Goal: Task Accomplishment & Management: Manage account settings

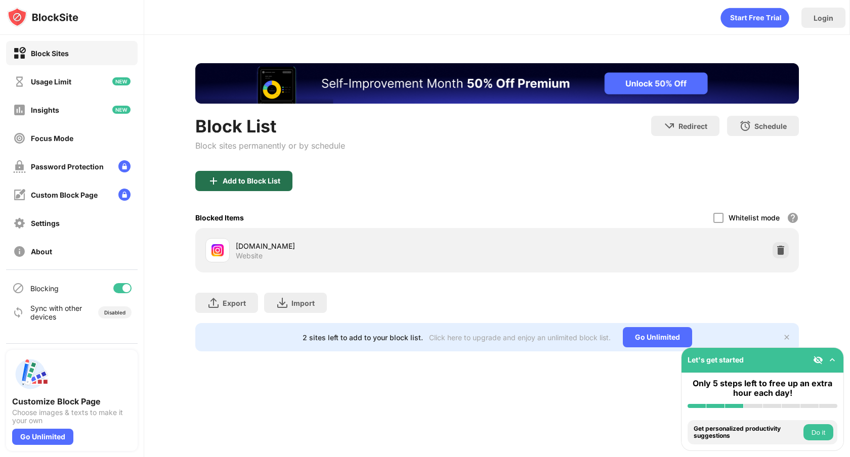
click at [263, 184] on div "Add to Block List" at bounding box center [252, 181] width 58 height 8
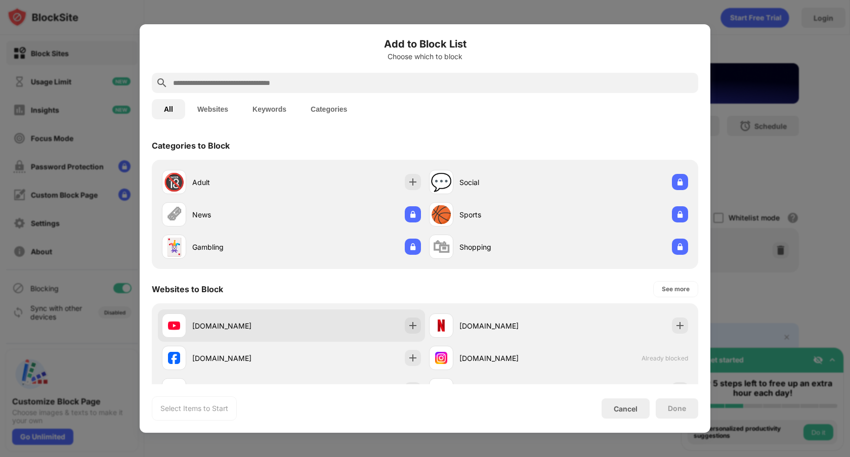
click at [250, 326] on div "[DOMAIN_NAME]" at bounding box center [241, 326] width 99 height 11
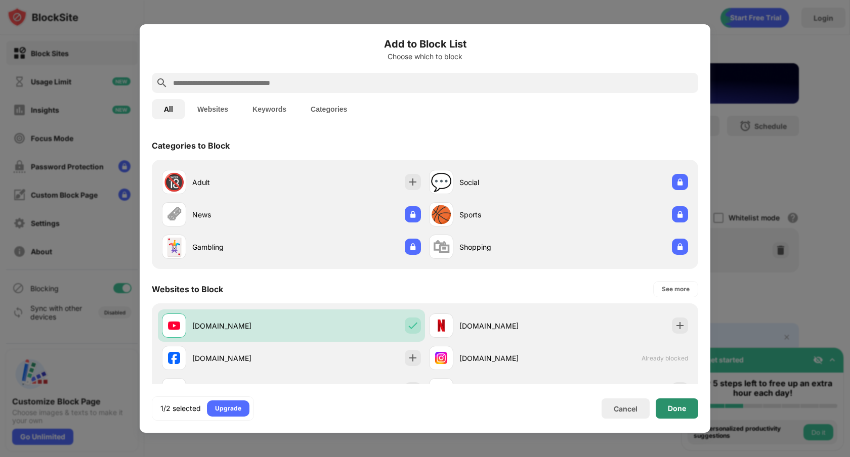
click at [671, 406] on div "Done" at bounding box center [677, 409] width 18 height 8
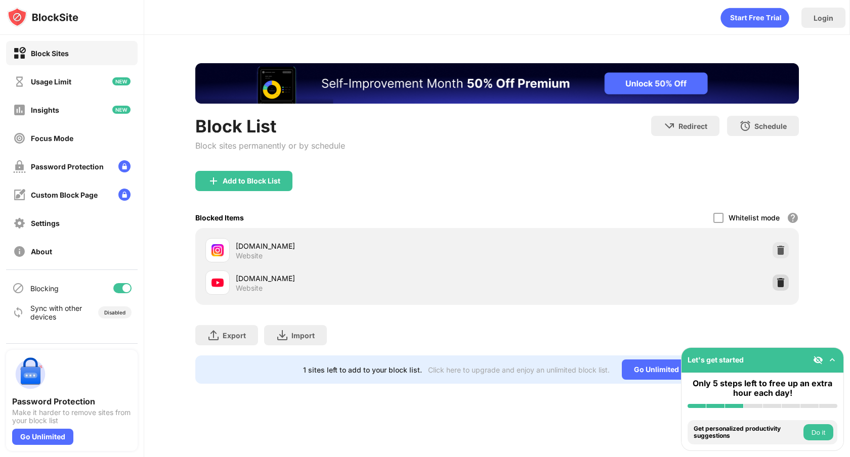
click at [776, 278] on img at bounding box center [781, 283] width 10 height 10
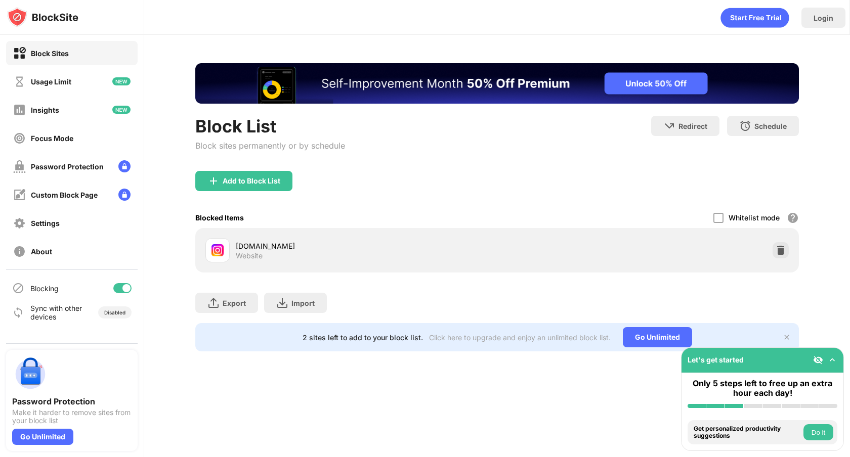
click at [814, 60] on div "Block List Block sites permanently or by schedule Redirect Choose a site to be …" at bounding box center [497, 207] width 706 height 345
